Goal: Find specific fact: Find specific page/section

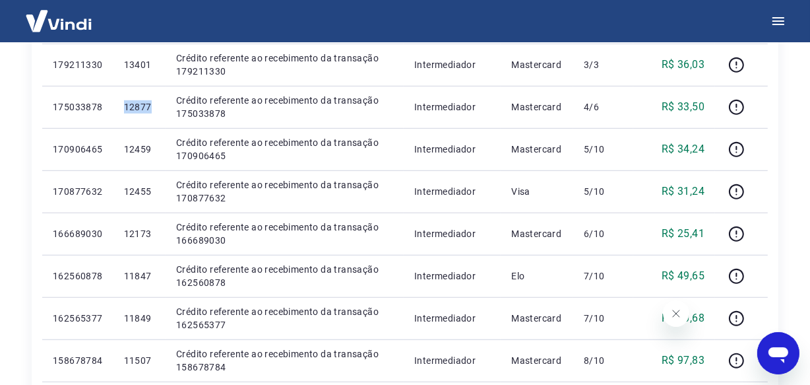
scroll to position [798, 0]
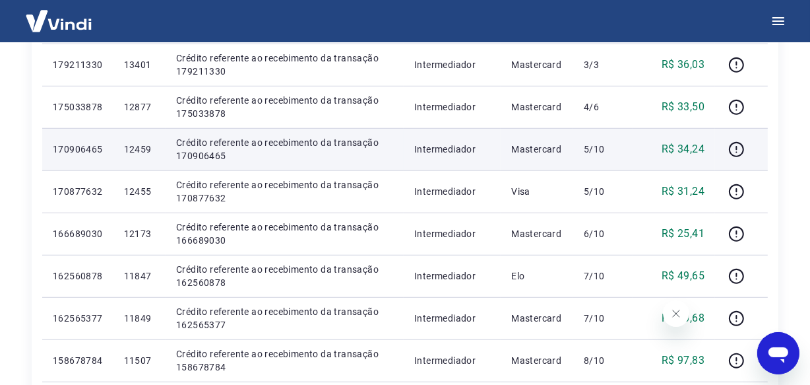
click at [142, 151] on p "12459" at bounding box center [139, 149] width 31 height 13
copy p "12459"
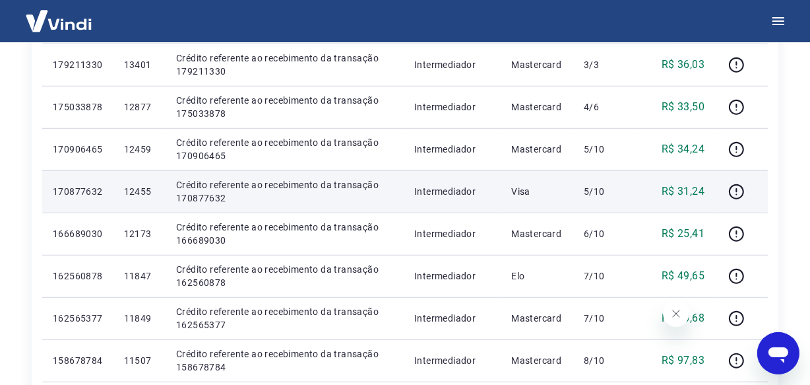
click at [148, 195] on p "12455" at bounding box center [139, 191] width 31 height 13
copy p "12455"
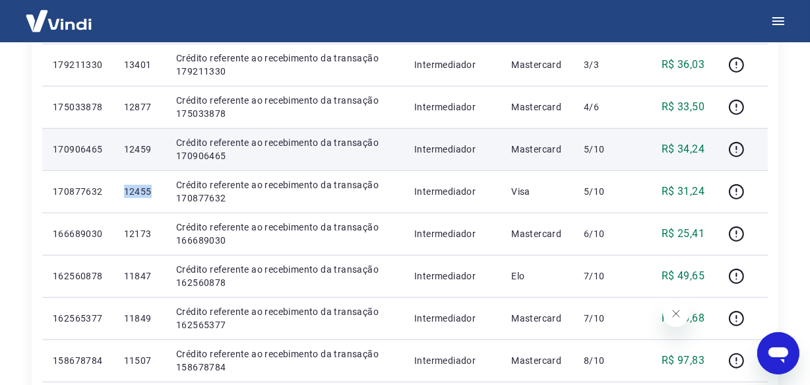
copy p "12455"
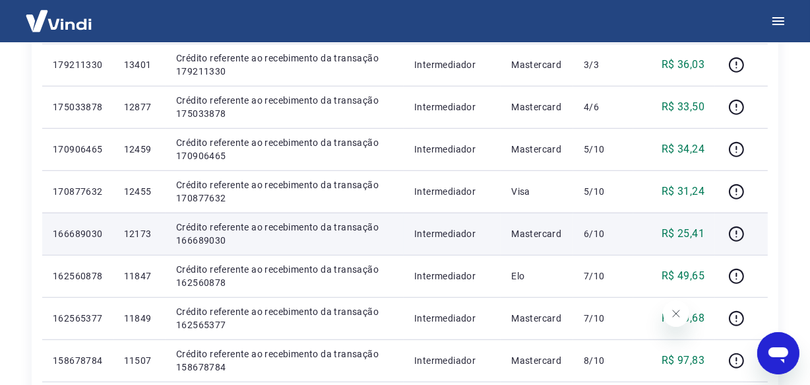
click at [136, 234] on p "12173" at bounding box center [139, 233] width 31 height 13
click at [136, 233] on p "12173" at bounding box center [139, 233] width 31 height 13
copy p "12173"
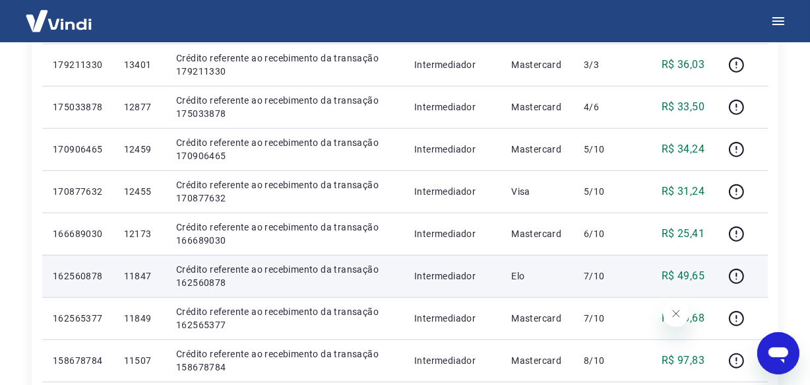
click at [150, 276] on p "11847" at bounding box center [139, 275] width 31 height 13
copy p "11847"
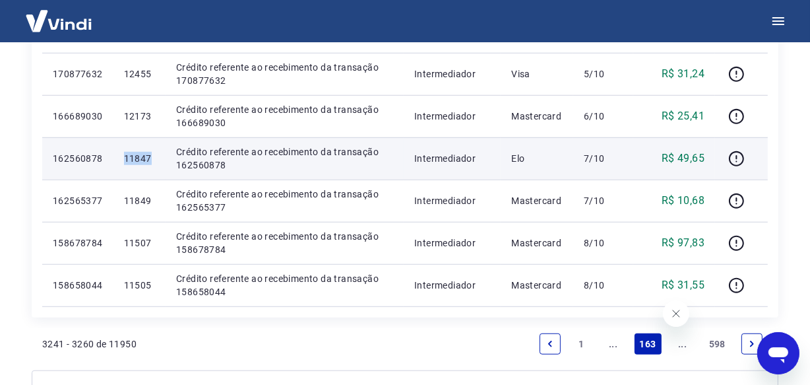
scroll to position [917, 0]
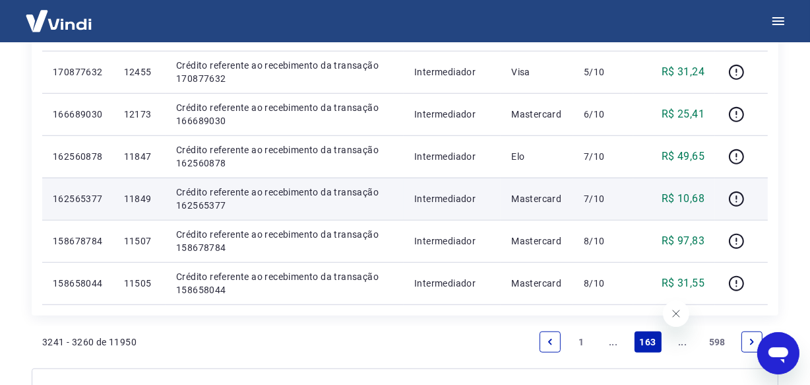
click at [146, 205] on td "11849" at bounding box center [139, 198] width 52 height 42
click at [146, 201] on p "11849" at bounding box center [139, 198] width 31 height 13
copy p "11849"
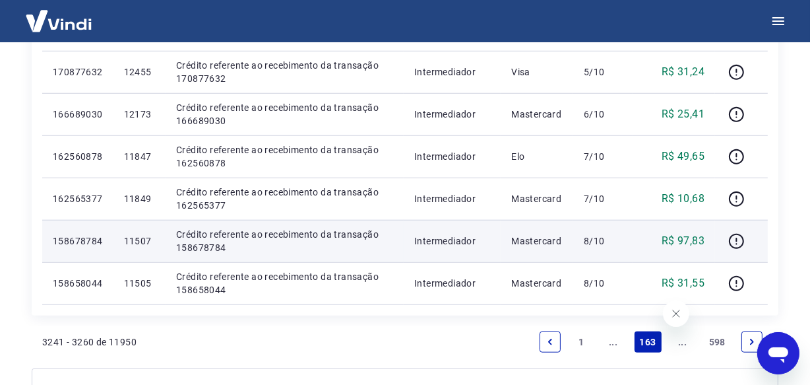
click at [139, 242] on p "11507" at bounding box center [139, 240] width 31 height 13
copy p "11507"
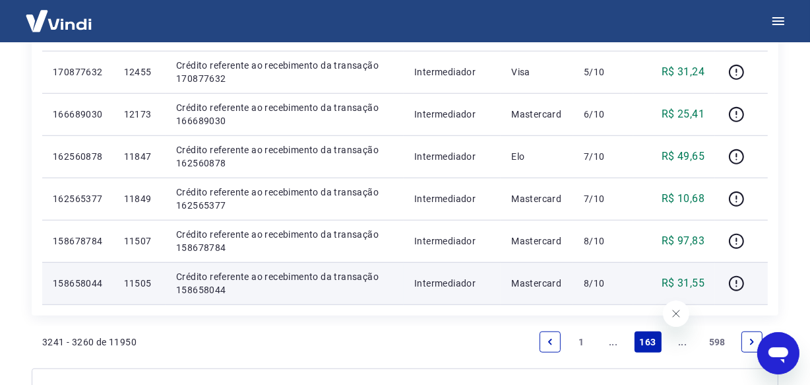
click at [150, 286] on p "11505" at bounding box center [139, 282] width 31 height 13
copy p "11505"
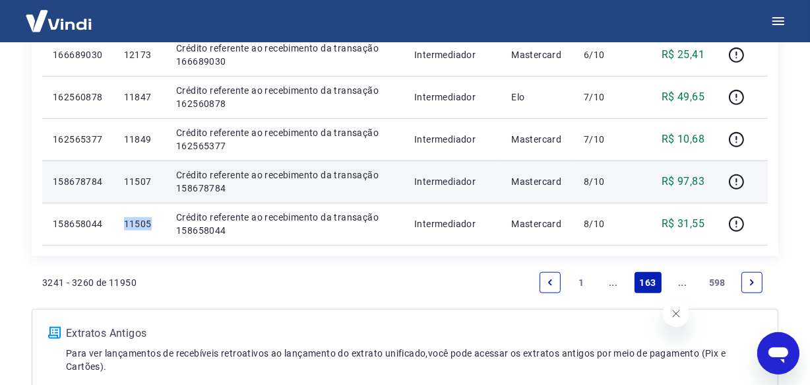
scroll to position [1037, 0]
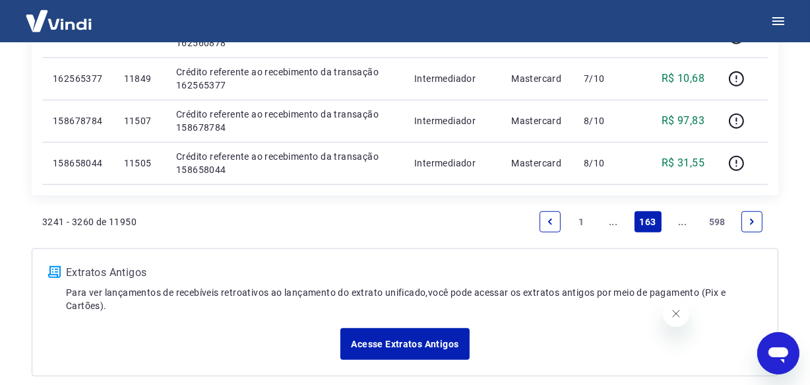
click at [682, 225] on link "..." at bounding box center [682, 221] width 21 height 21
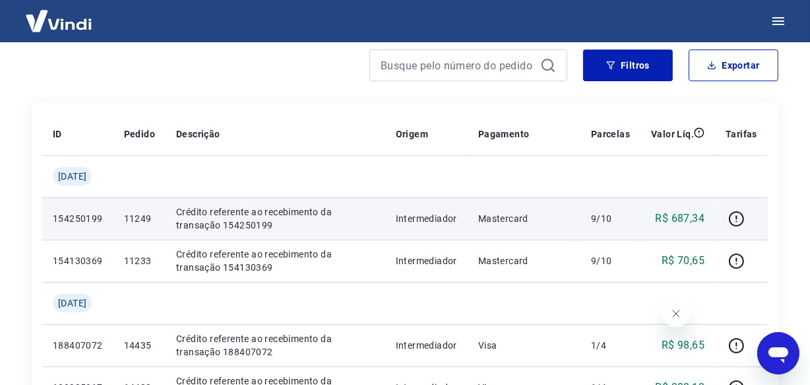
scroll to position [162, 0]
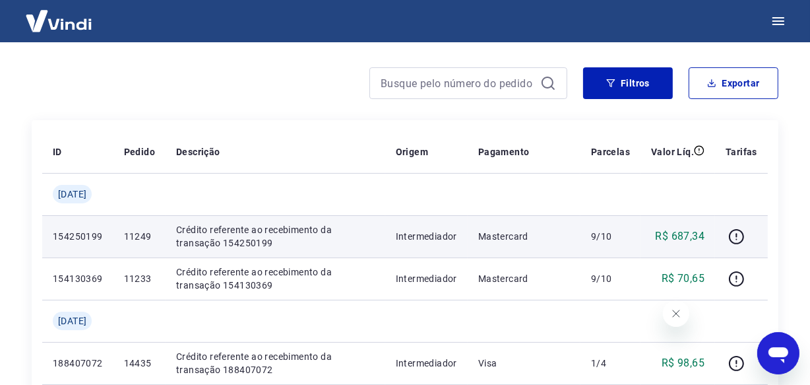
click at [146, 236] on p "11249" at bounding box center [139, 236] width 31 height 13
copy p "11249"
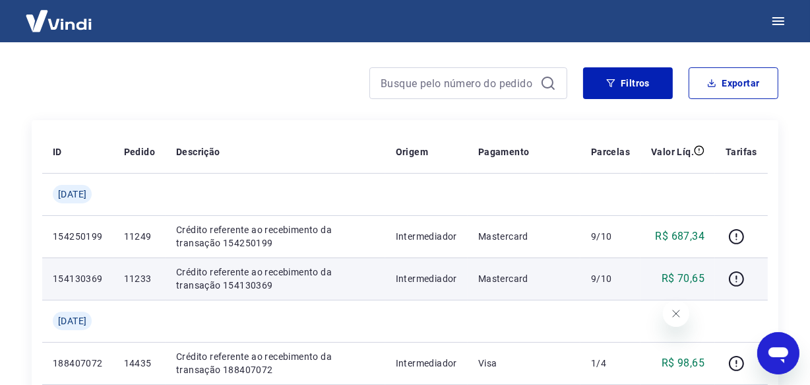
click at [150, 279] on p "11233" at bounding box center [139, 278] width 31 height 13
copy p "11233"
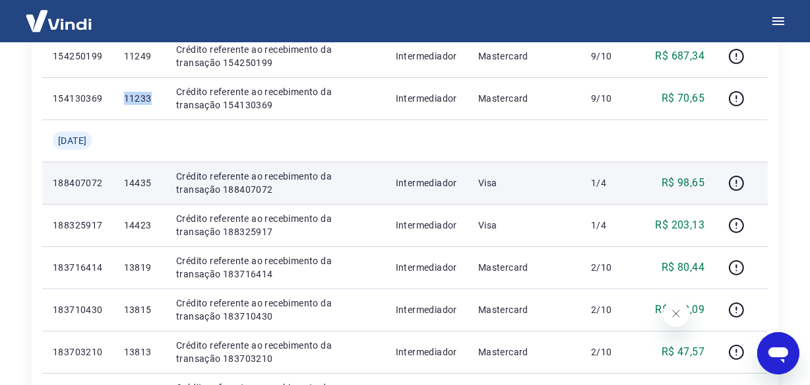
click at [146, 180] on p "14435" at bounding box center [139, 182] width 31 height 13
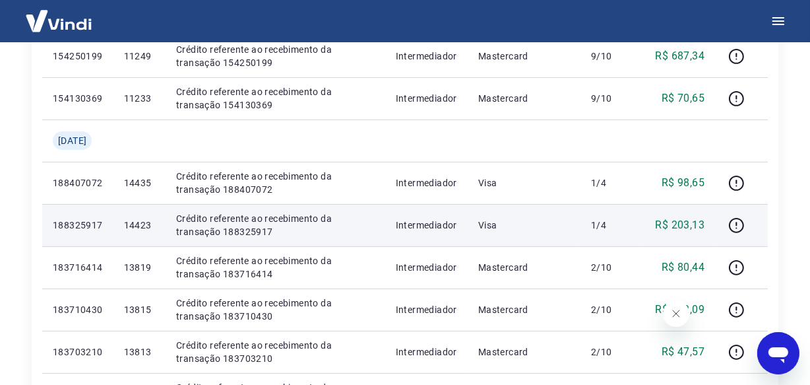
click at [149, 228] on p "14423" at bounding box center [139, 224] width 31 height 13
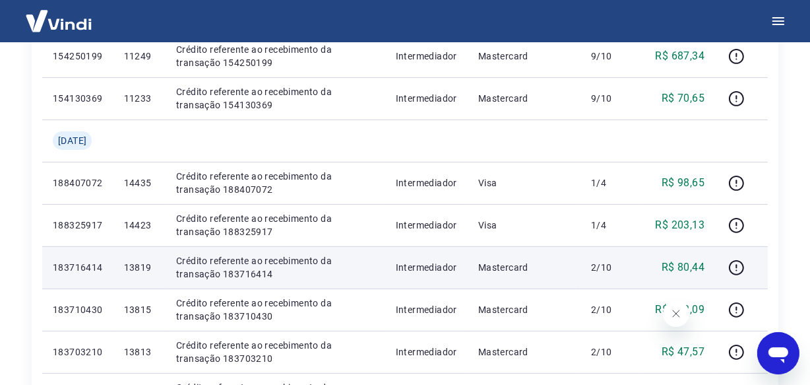
click at [152, 270] on p "13819" at bounding box center [139, 267] width 31 height 13
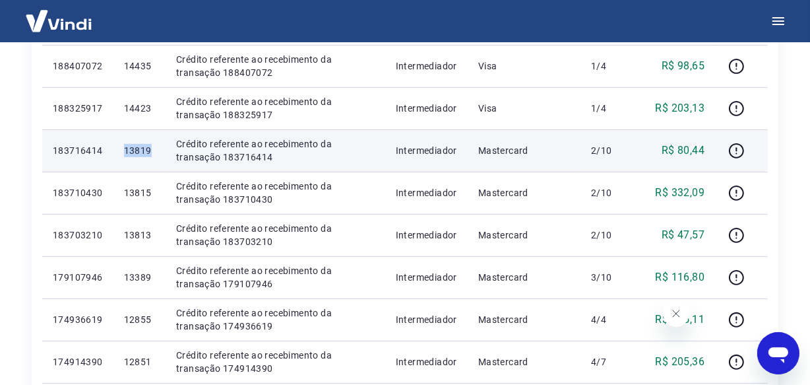
scroll to position [521, 0]
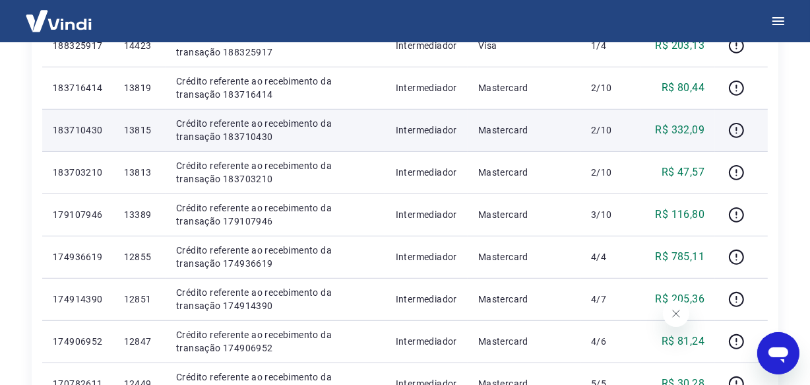
click at [150, 130] on p "13815" at bounding box center [139, 129] width 31 height 13
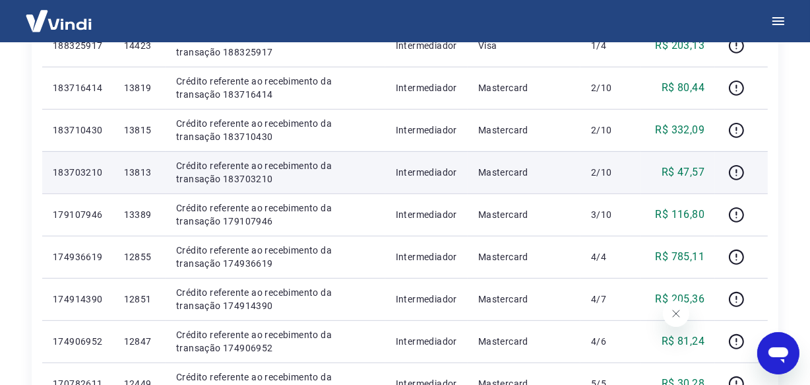
click at [152, 172] on p "13813" at bounding box center [139, 172] width 31 height 13
click at [144, 177] on p "13813" at bounding box center [139, 172] width 31 height 13
click at [145, 172] on p "13813" at bounding box center [139, 172] width 31 height 13
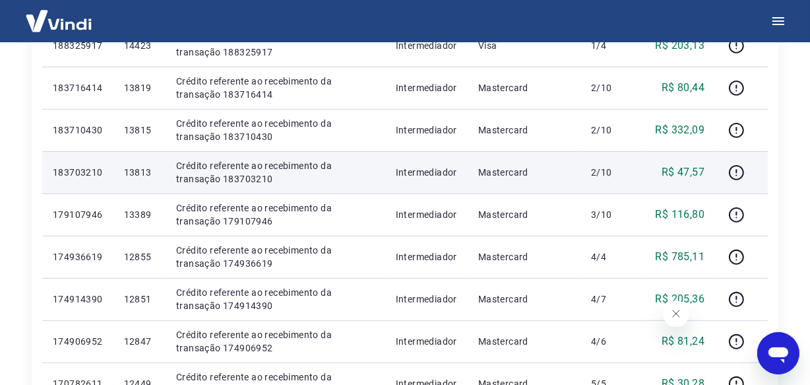
drag, startPoint x: 145, startPoint y: 172, endPoint x: 137, endPoint y: 175, distance: 8.9
click at [137, 175] on p "13813" at bounding box center [139, 172] width 31 height 13
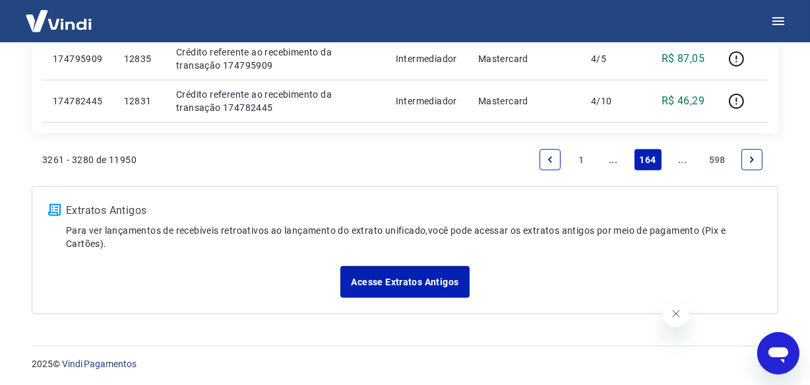
scroll to position [1184, 0]
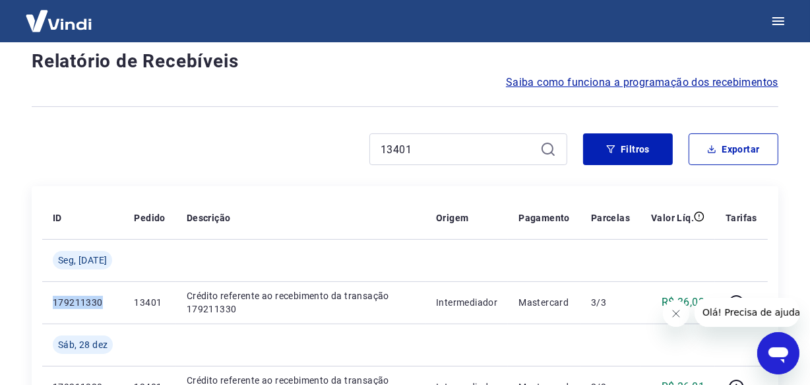
scroll to position [96, 0]
click at [452, 154] on input "13401" at bounding box center [458, 149] width 154 height 20
paste input "819"
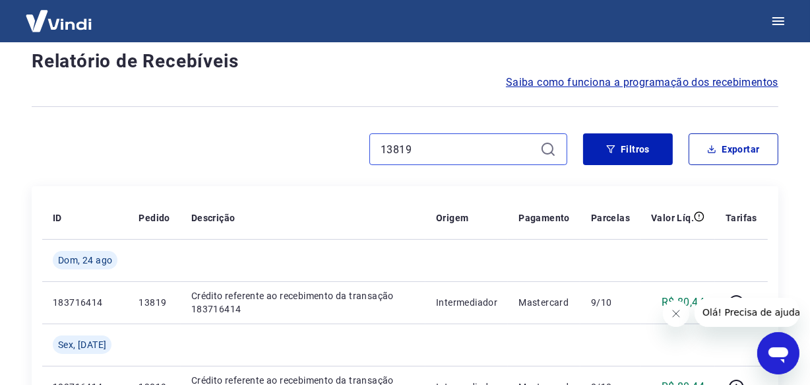
type input "13819"
click at [406, 148] on input "13819" at bounding box center [458, 149] width 154 height 20
paste input "5"
type input "13815"
